Goal: Information Seeking & Learning: Learn about a topic

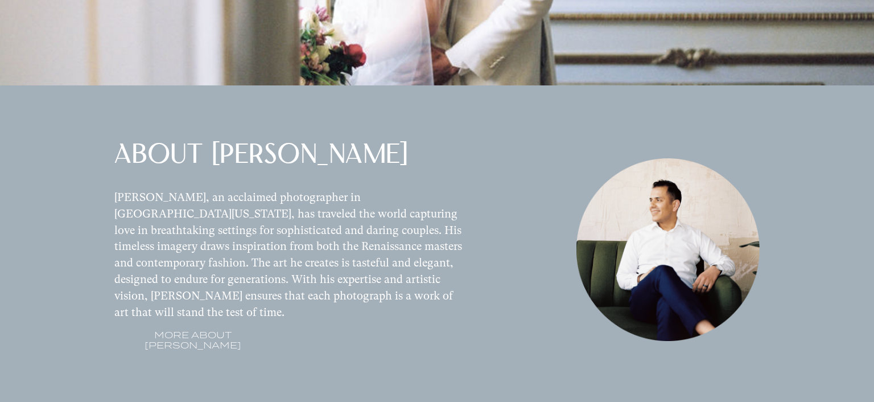
scroll to position [1021, 0]
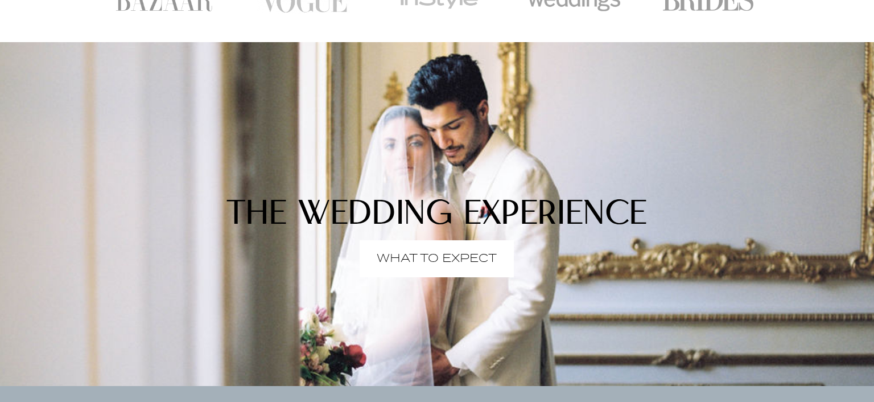
click at [480, 259] on p "WHAT TO EXPECT" at bounding box center [437, 259] width 120 height 0
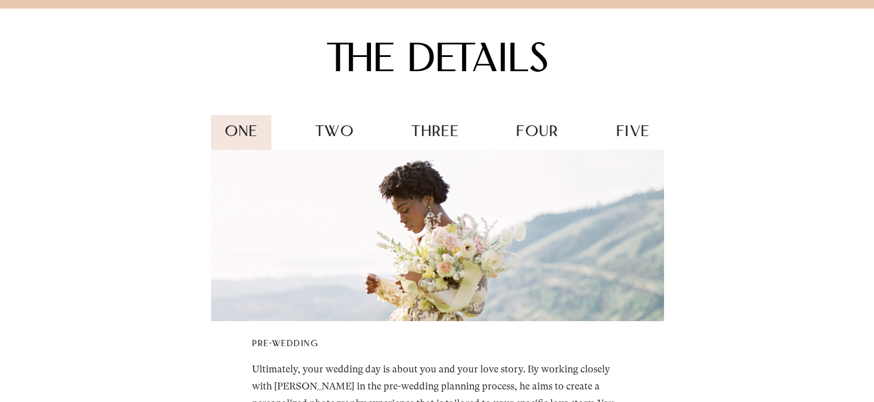
scroll to position [1502, 0]
click at [328, 126] on span "two" at bounding box center [334, 130] width 39 height 15
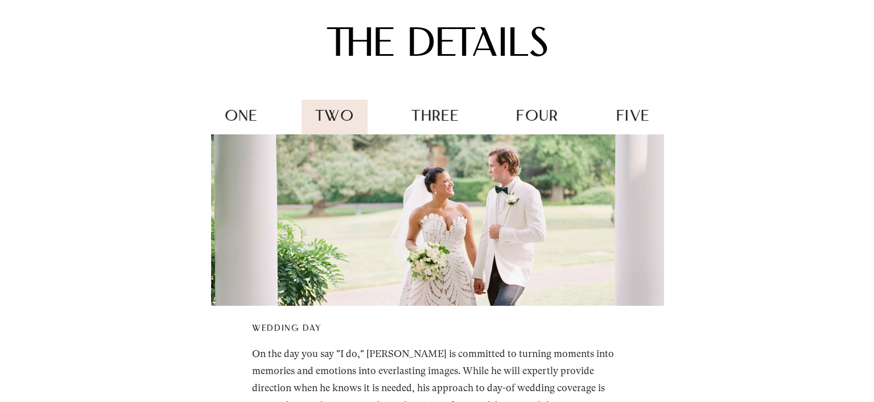
scroll to position [1441, 0]
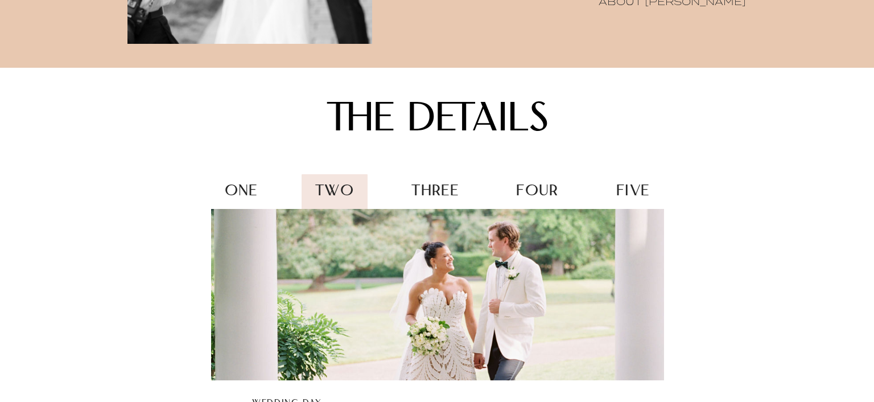
click at [452, 185] on span "three" at bounding box center [434, 191] width 47 height 15
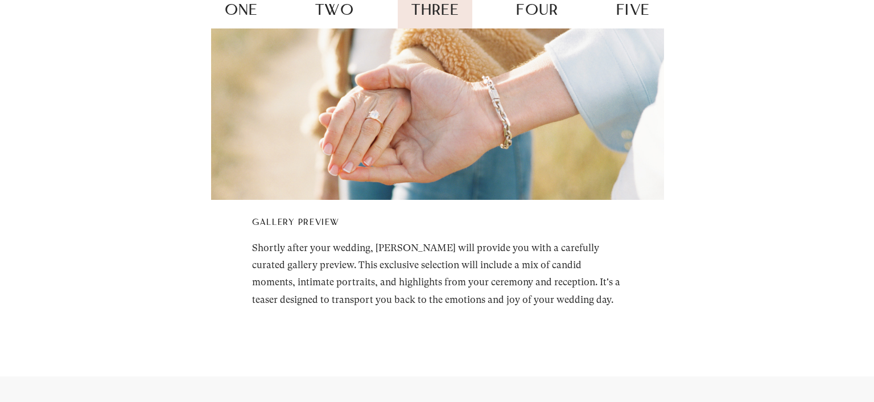
scroll to position [1561, 0]
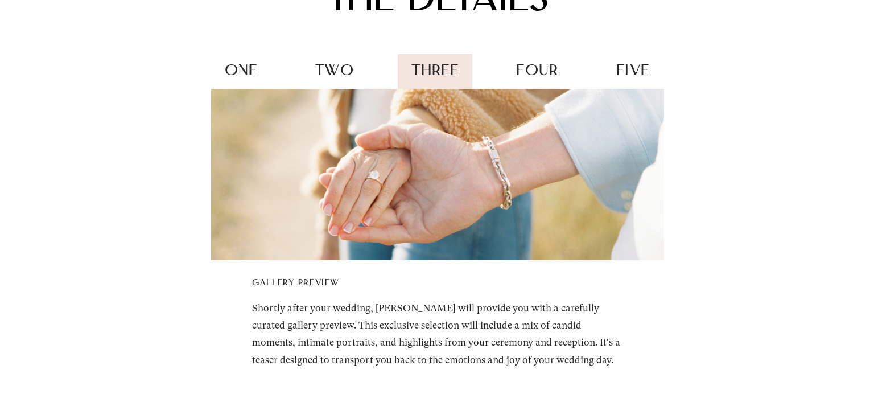
click at [530, 63] on div "four" at bounding box center [537, 72] width 70 height 36
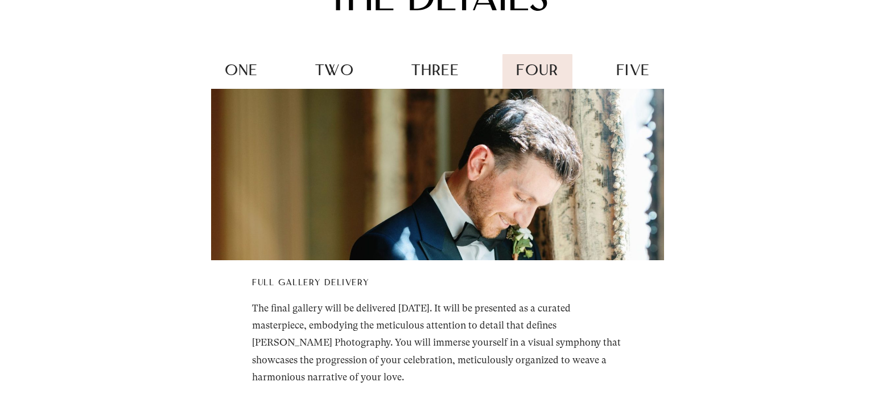
click at [639, 69] on span "five" at bounding box center [633, 71] width 34 height 15
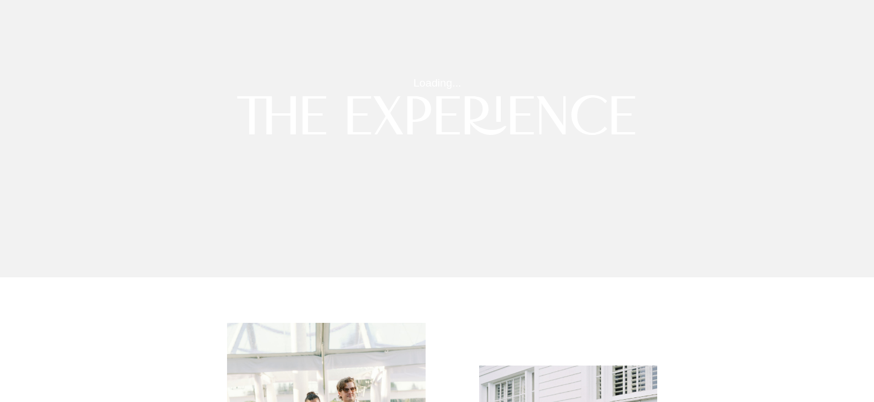
scroll to position [0, 0]
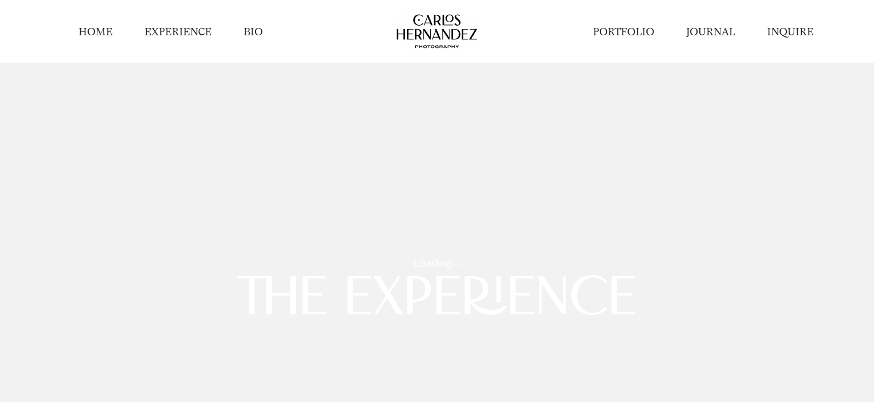
click at [183, 23] on li "EXPERIENCE" at bounding box center [178, 32] width 99 height 28
click at [181, 28] on link "EXPERIENCE" at bounding box center [177, 31] width 67 height 14
click at [169, 29] on link "EXPERIENCE" at bounding box center [177, 31] width 67 height 14
click at [261, 35] on link "BIO" at bounding box center [252, 31] width 19 height 14
click at [634, 32] on link "PORTFOLIO" at bounding box center [623, 31] width 61 height 14
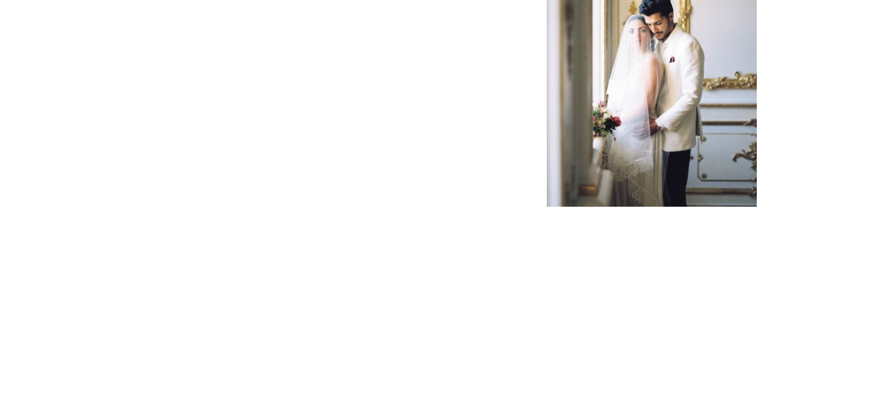
scroll to position [2883, 0]
